Goal: Task Accomplishment & Management: Complete application form

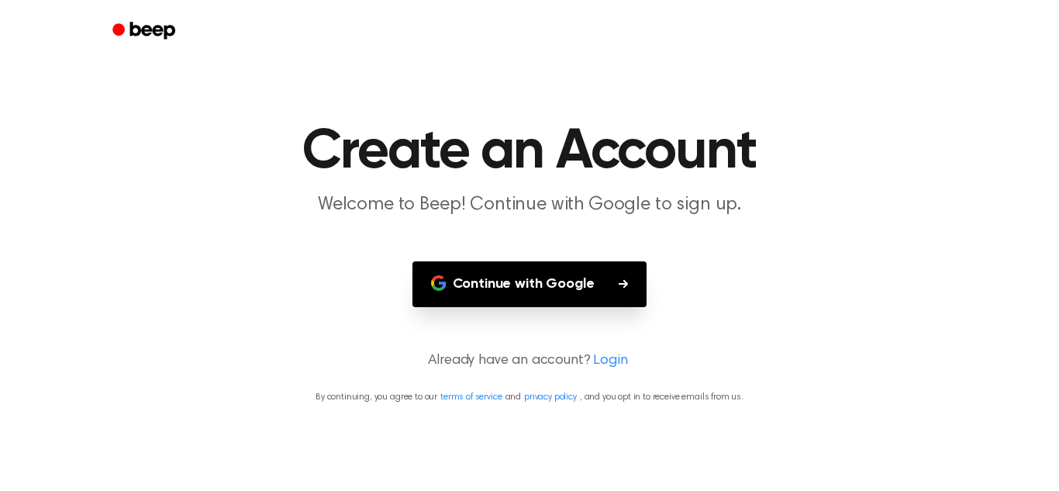
click at [529, 294] on button "Continue with Google" at bounding box center [529, 284] width 235 height 46
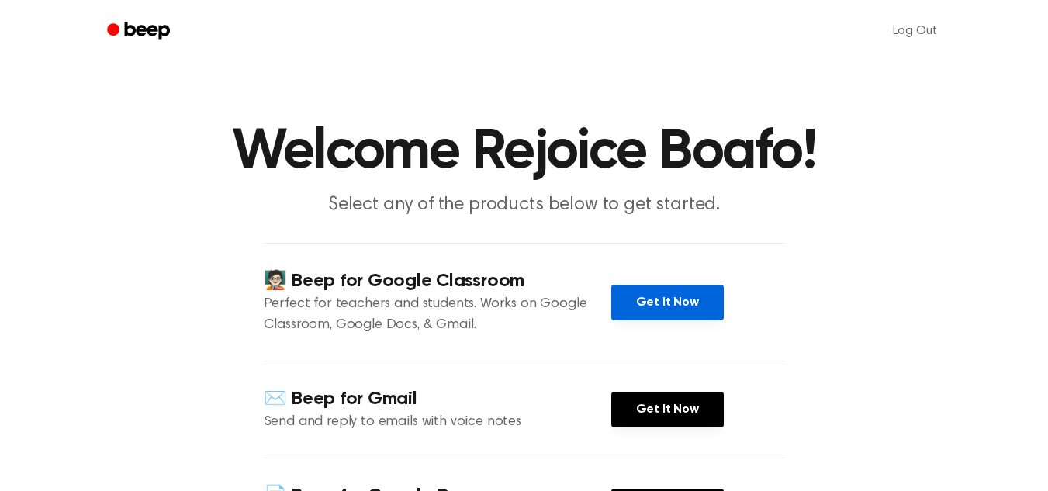
click at [633, 308] on link "Get It Now" at bounding box center [667, 303] width 112 height 36
click at [672, 294] on link "Get It Now" at bounding box center [667, 303] width 112 height 36
